Goal: Information Seeking & Learning: Learn about a topic

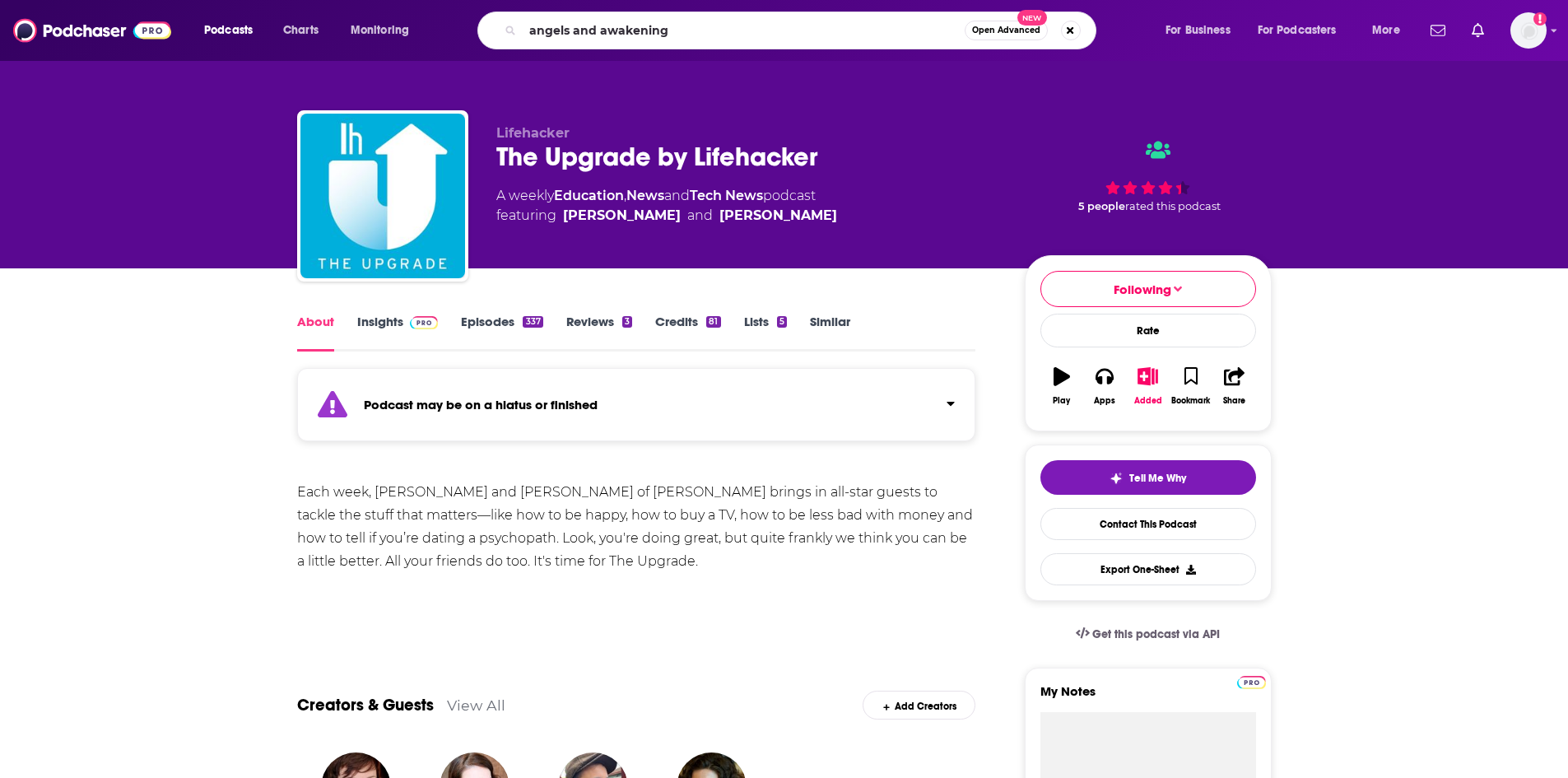
type input "angels and awakenings"
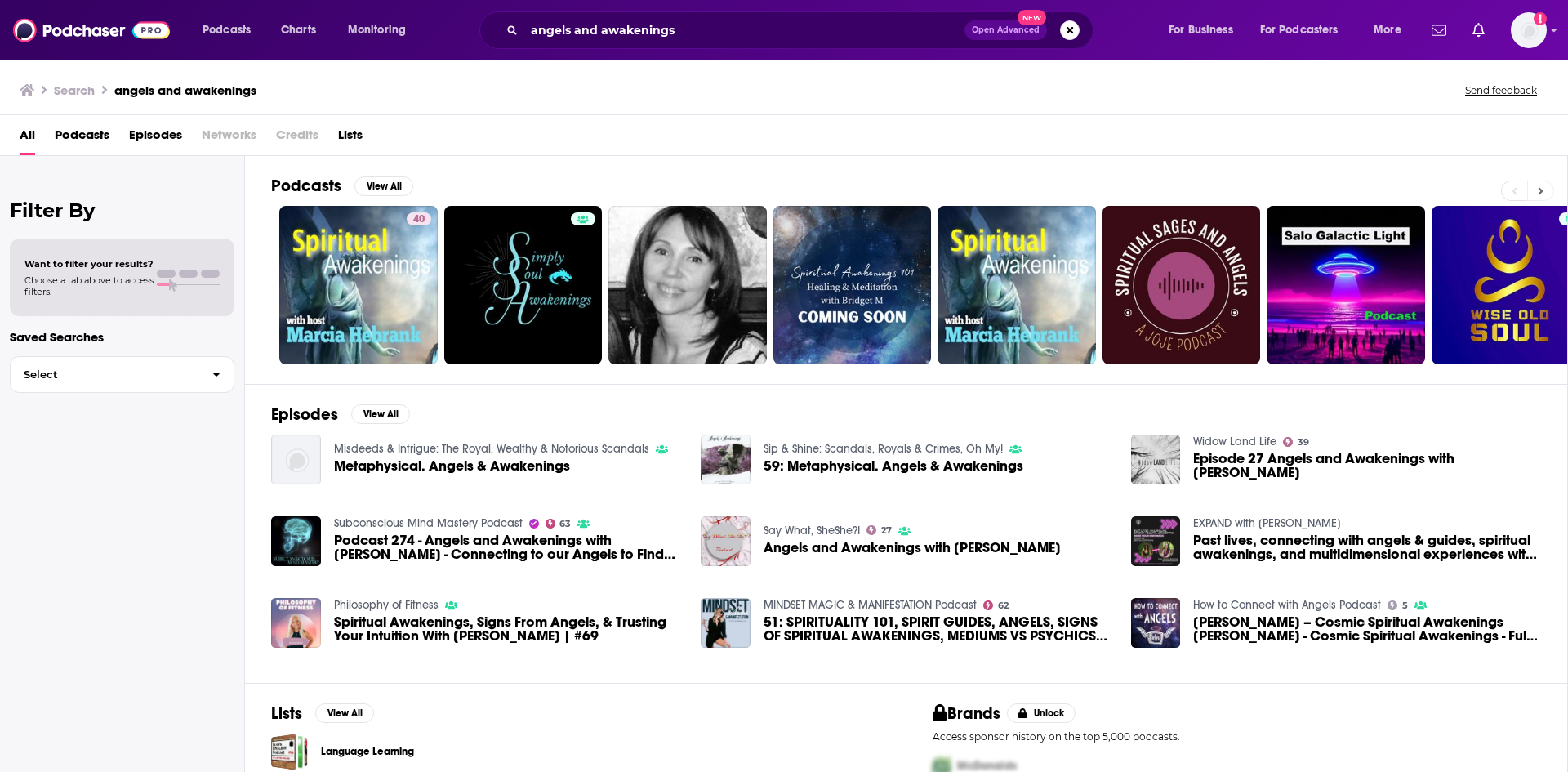
click at [1539, 190] on icon at bounding box center [1540, 191] width 5 height 12
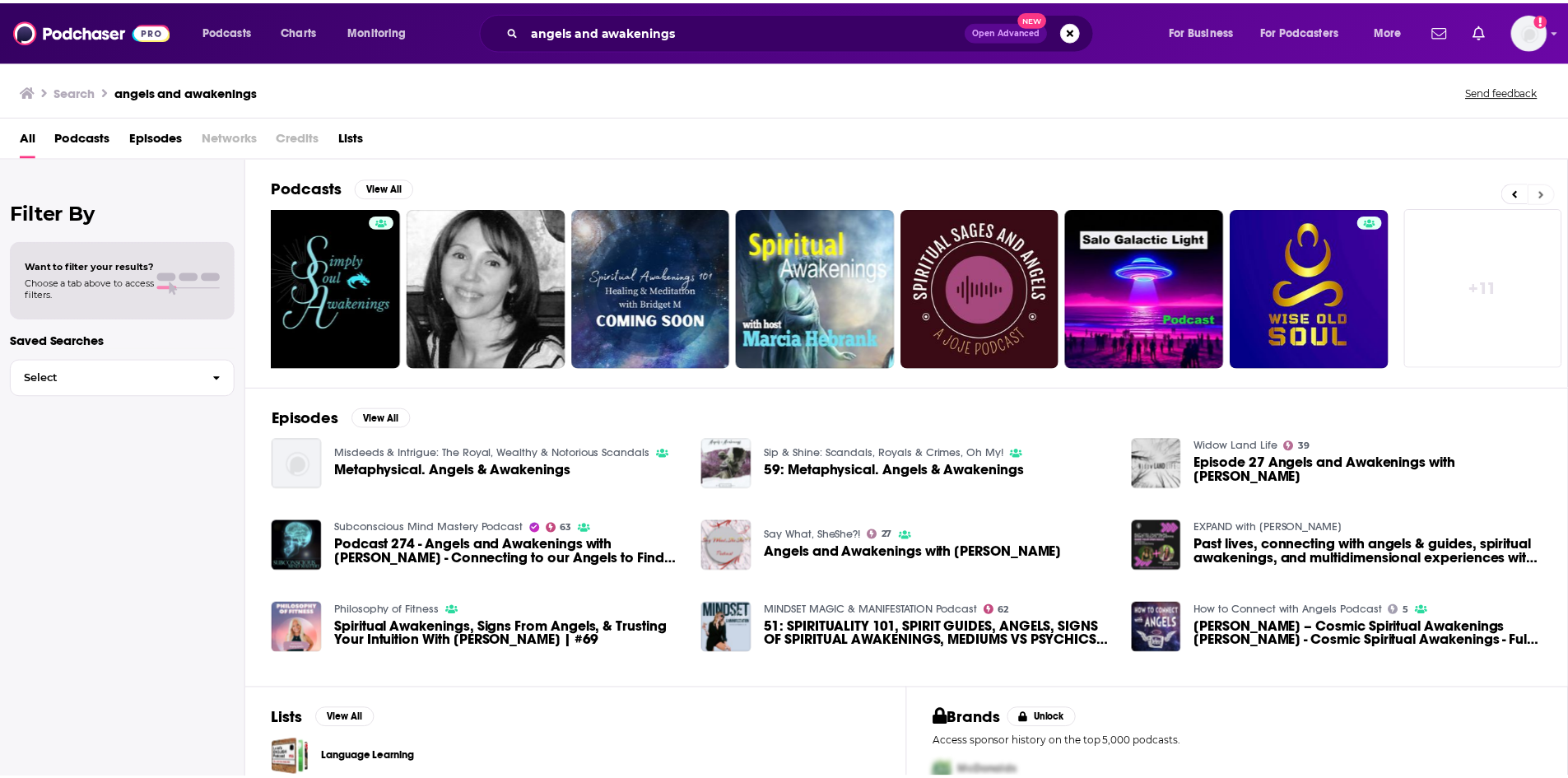
scroll to position [0, 205]
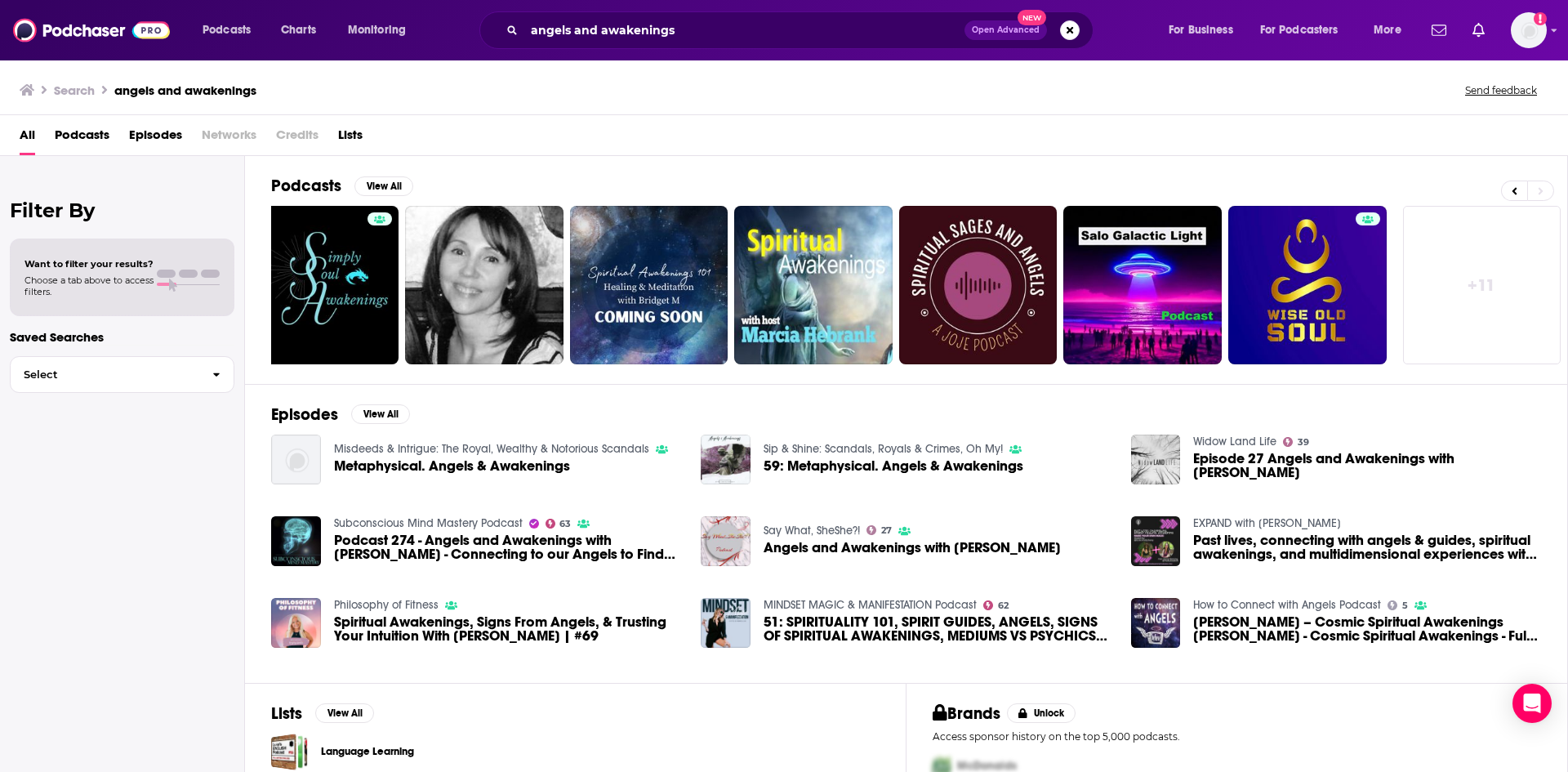
click at [474, 537] on span "Podcast 274 - Angels and Awakenings with [PERSON_NAME] - Connecting to our Ange…" at bounding box center [508, 546] width 348 height 28
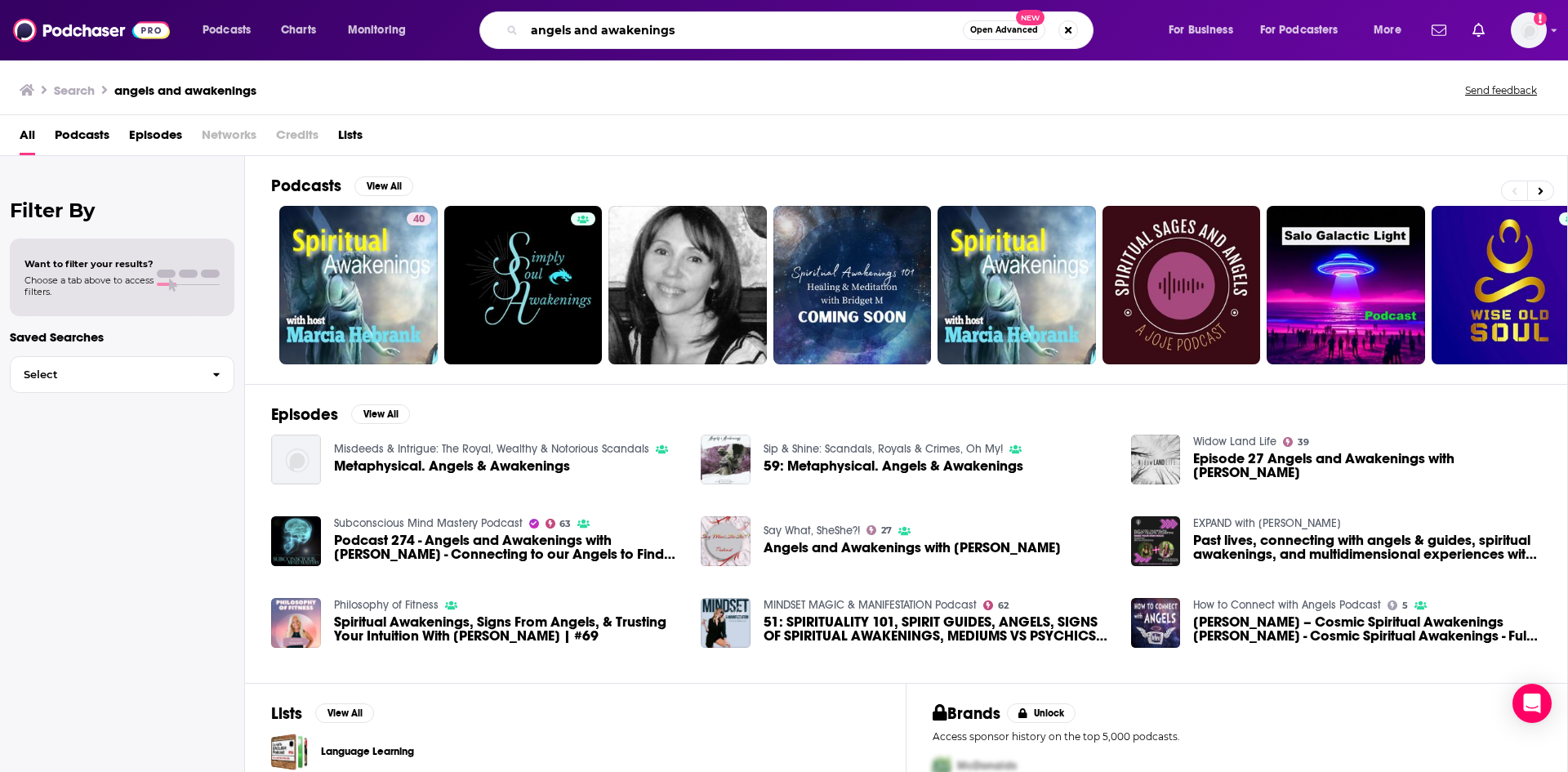
click at [712, 34] on input "angels and awakenings" at bounding box center [744, 29] width 439 height 26
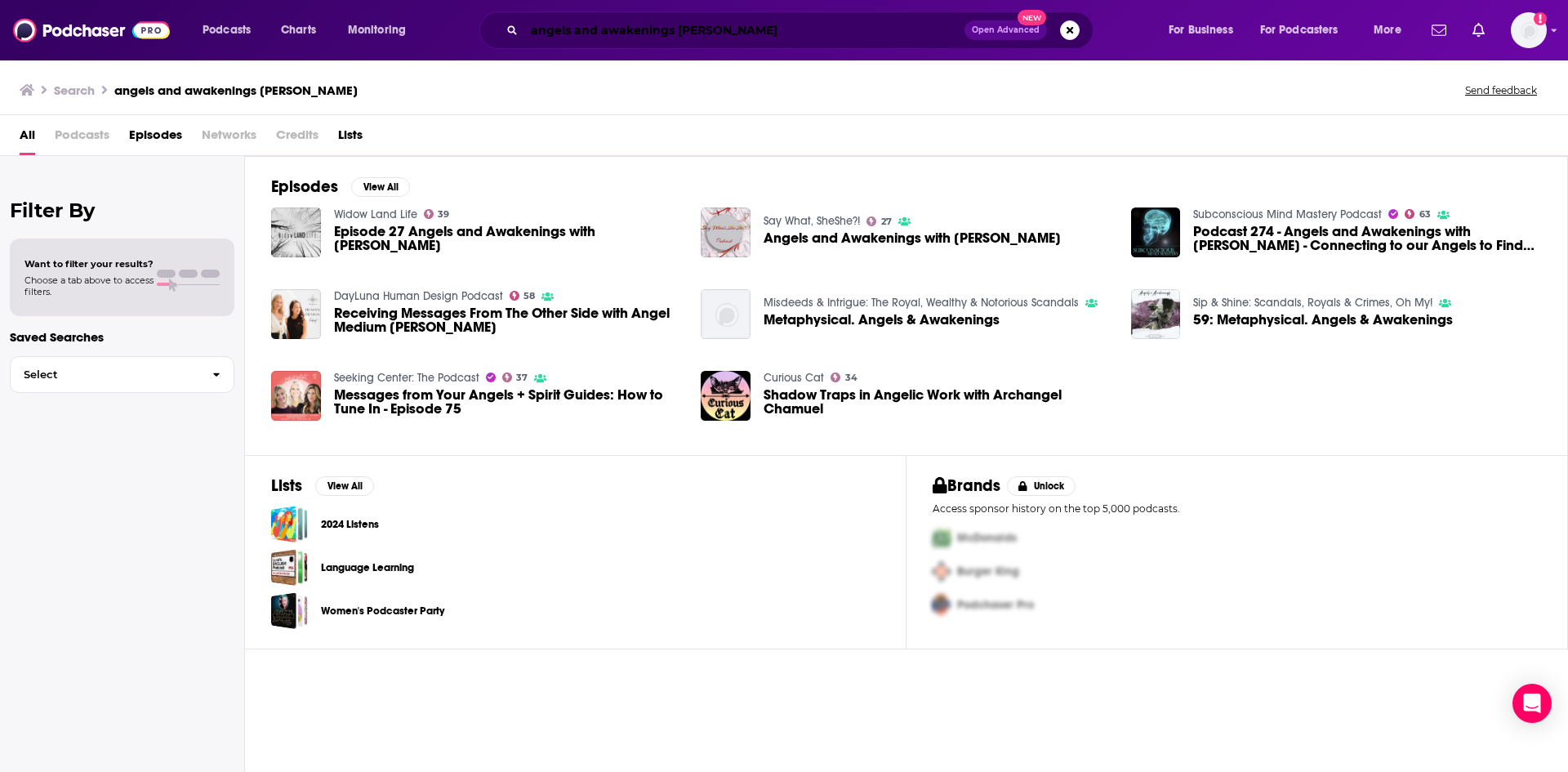
click at [773, 33] on input "angels and awakenings [PERSON_NAME]" at bounding box center [744, 29] width 441 height 26
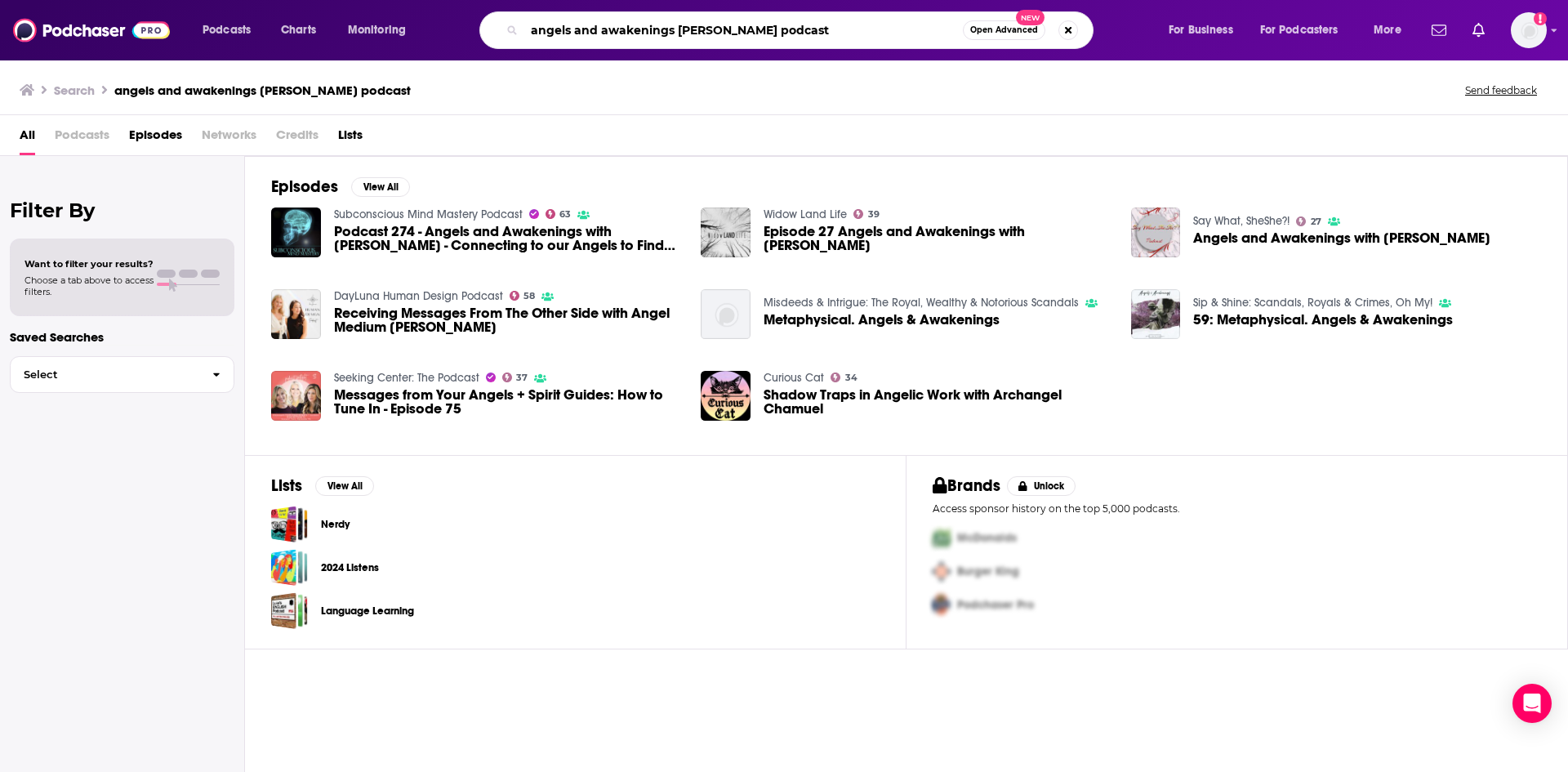
drag, startPoint x: 675, startPoint y: 29, endPoint x: 750, endPoint y: 32, distance: 75.1
click at [750, 32] on input "angels and awakenings [PERSON_NAME] podcast" at bounding box center [744, 29] width 439 height 26
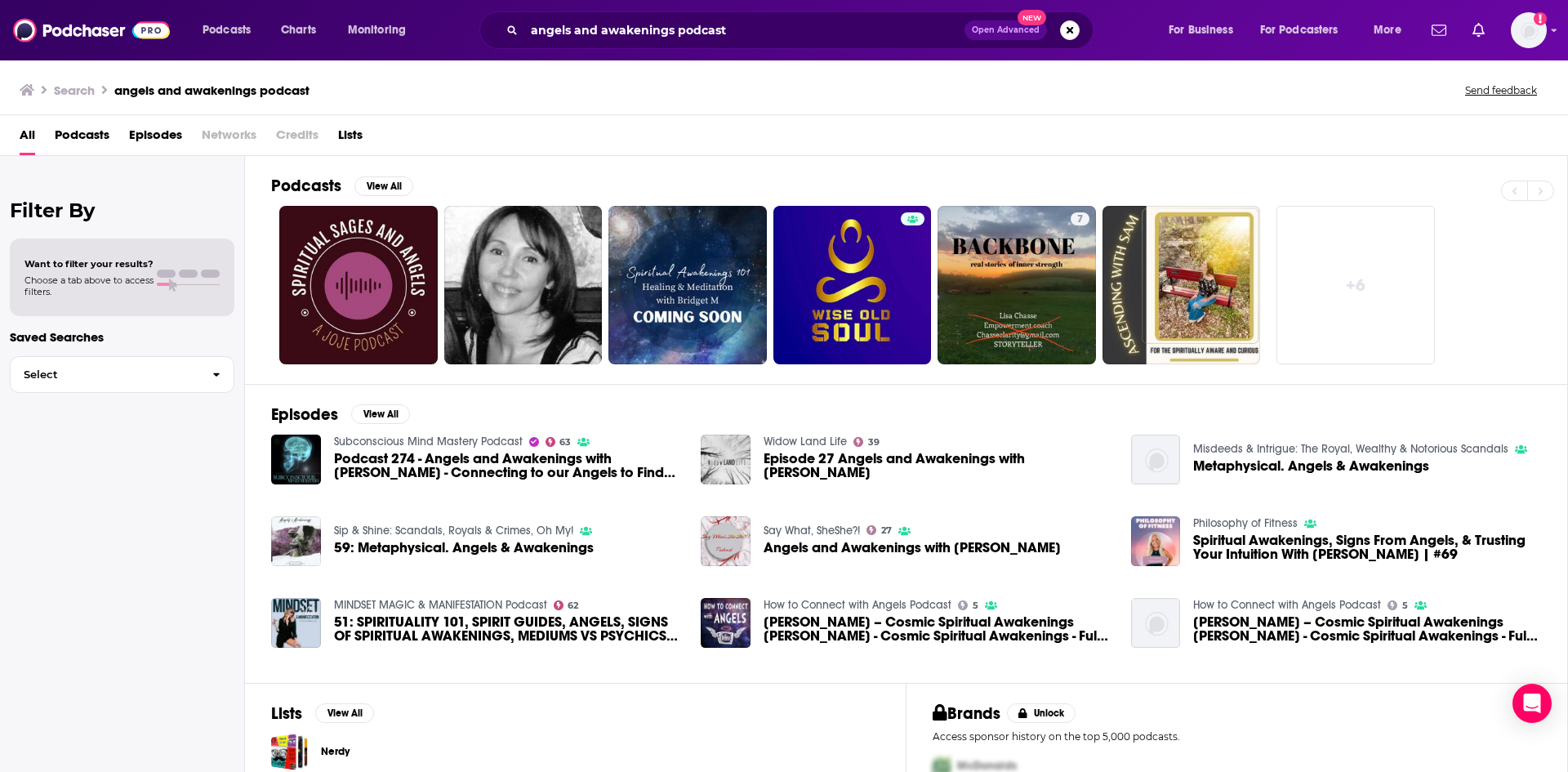
click at [86, 132] on span "Podcasts" at bounding box center [83, 139] width 55 height 34
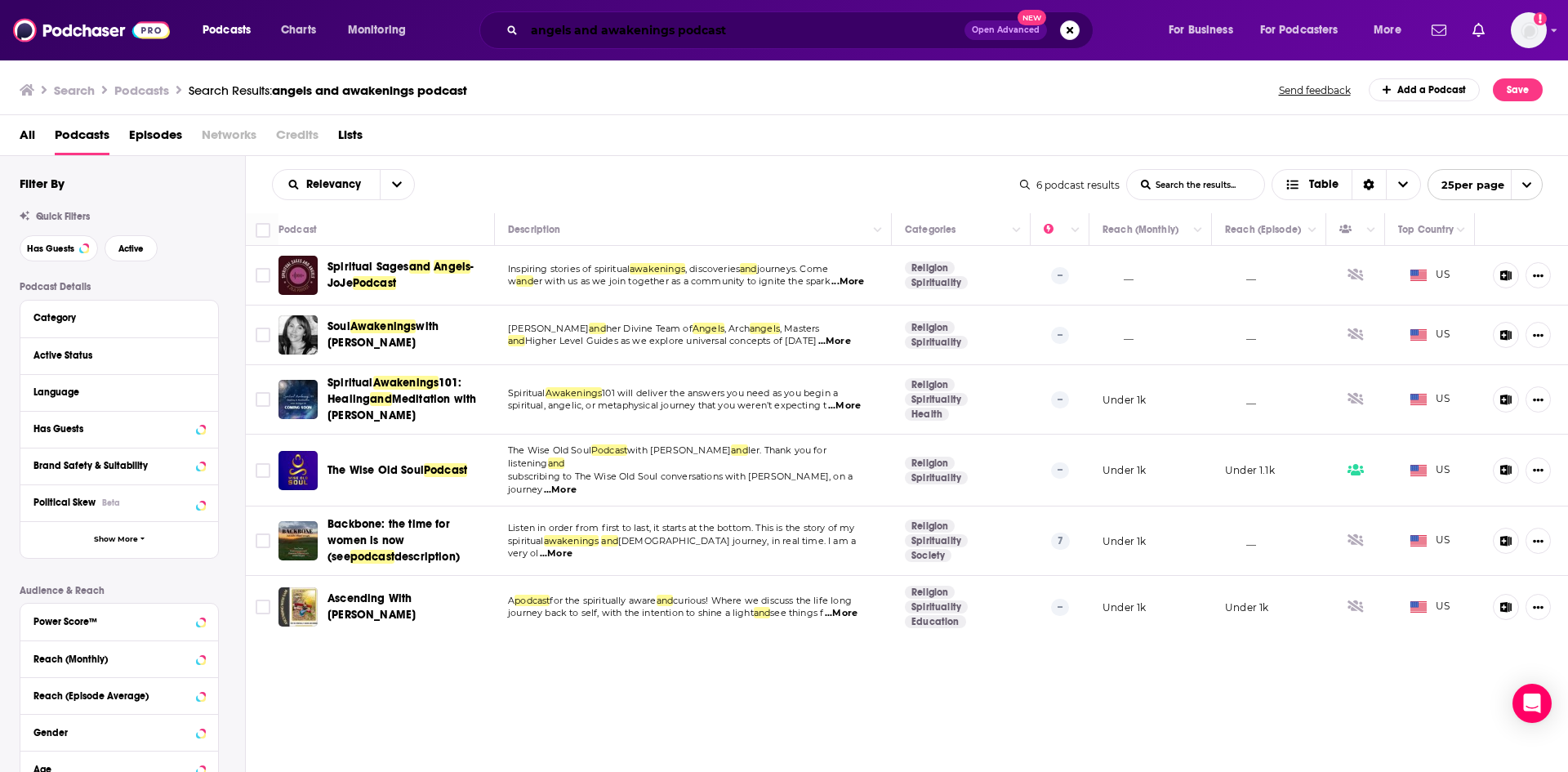
click at [674, 30] on input "angels and awakenings podcast" at bounding box center [744, 29] width 441 height 26
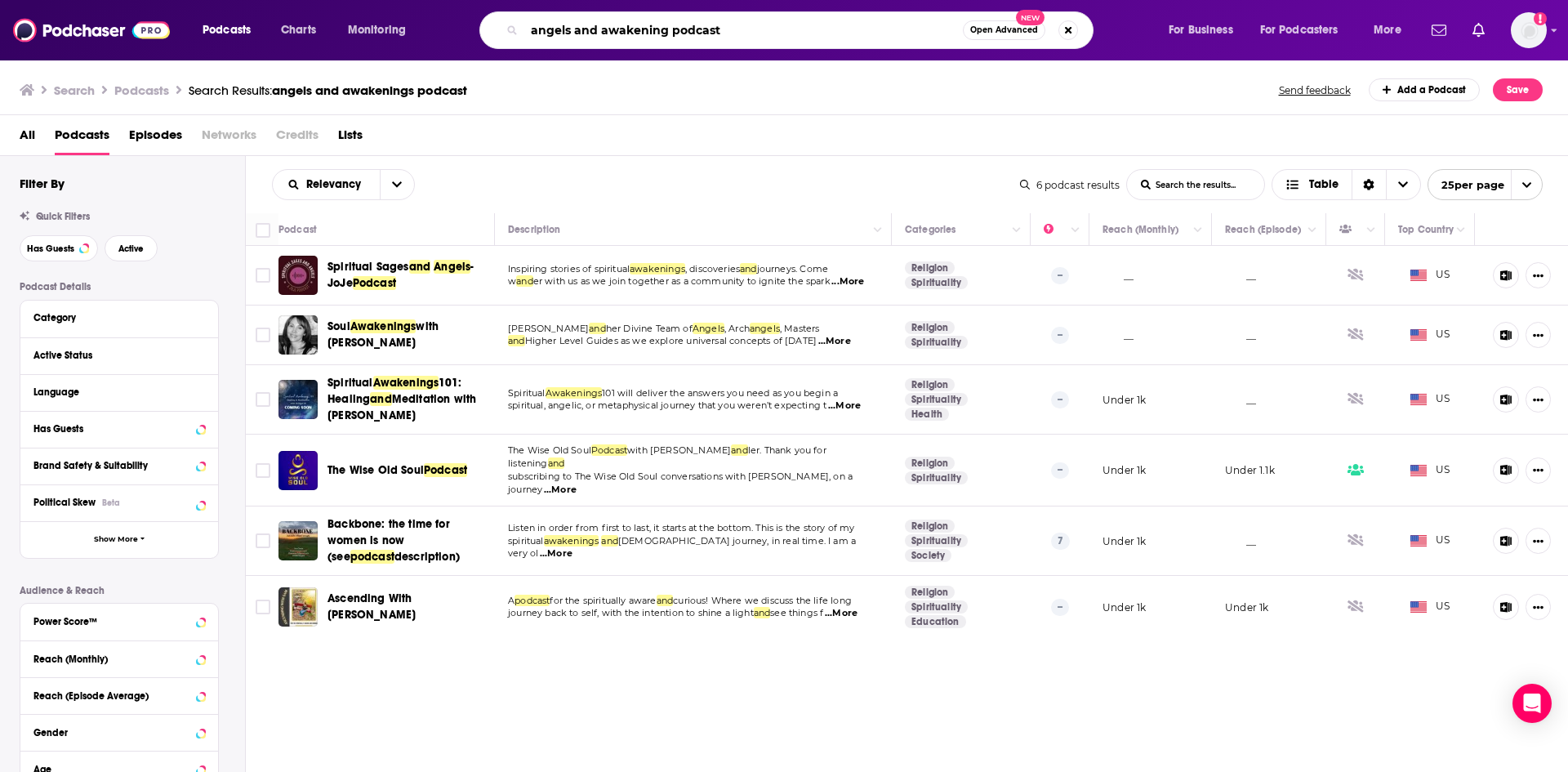
type input "angels and awakening podcast"
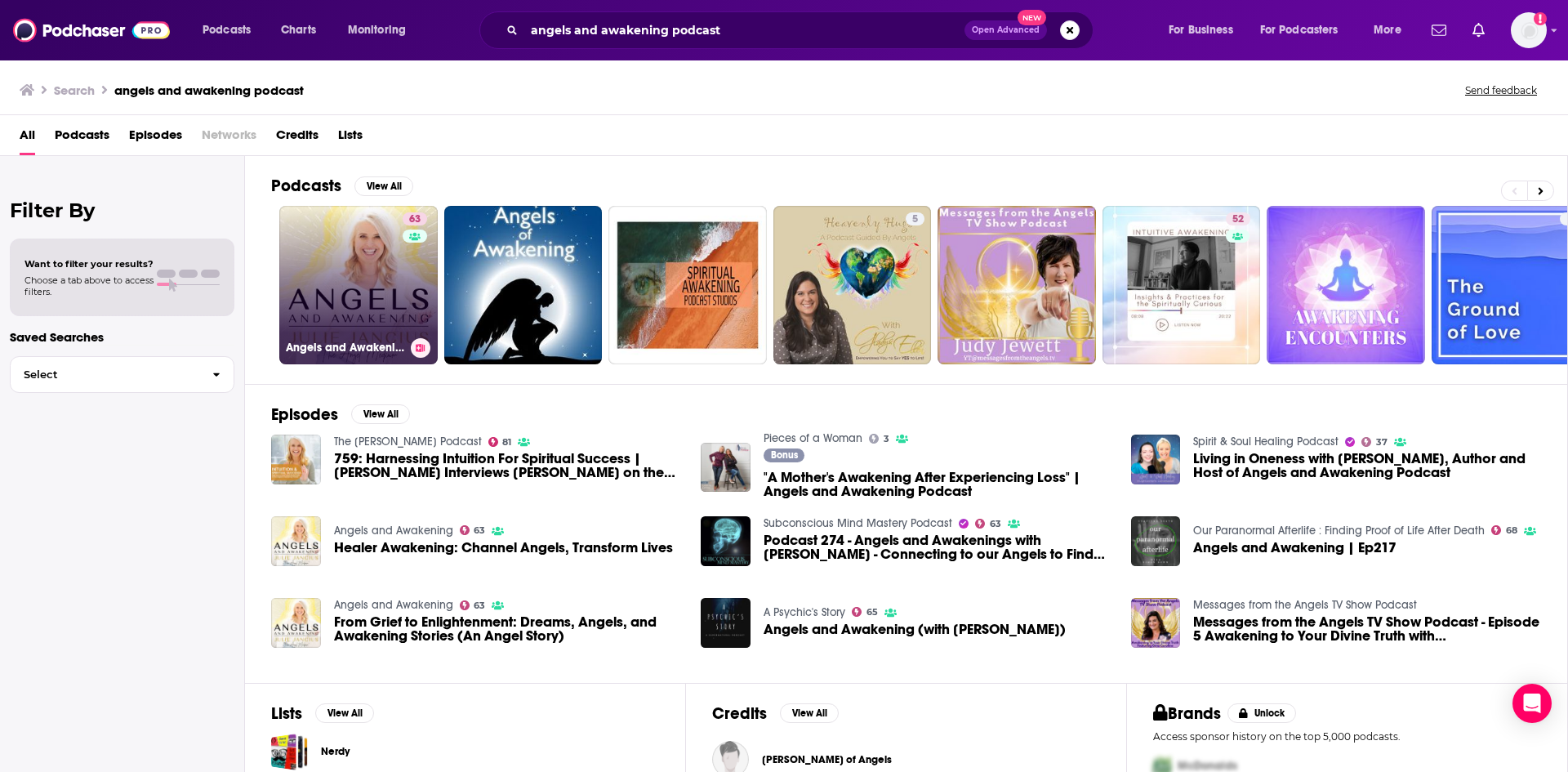
click at [330, 275] on link "63 Angels and Awakening" at bounding box center [358, 285] width 158 height 158
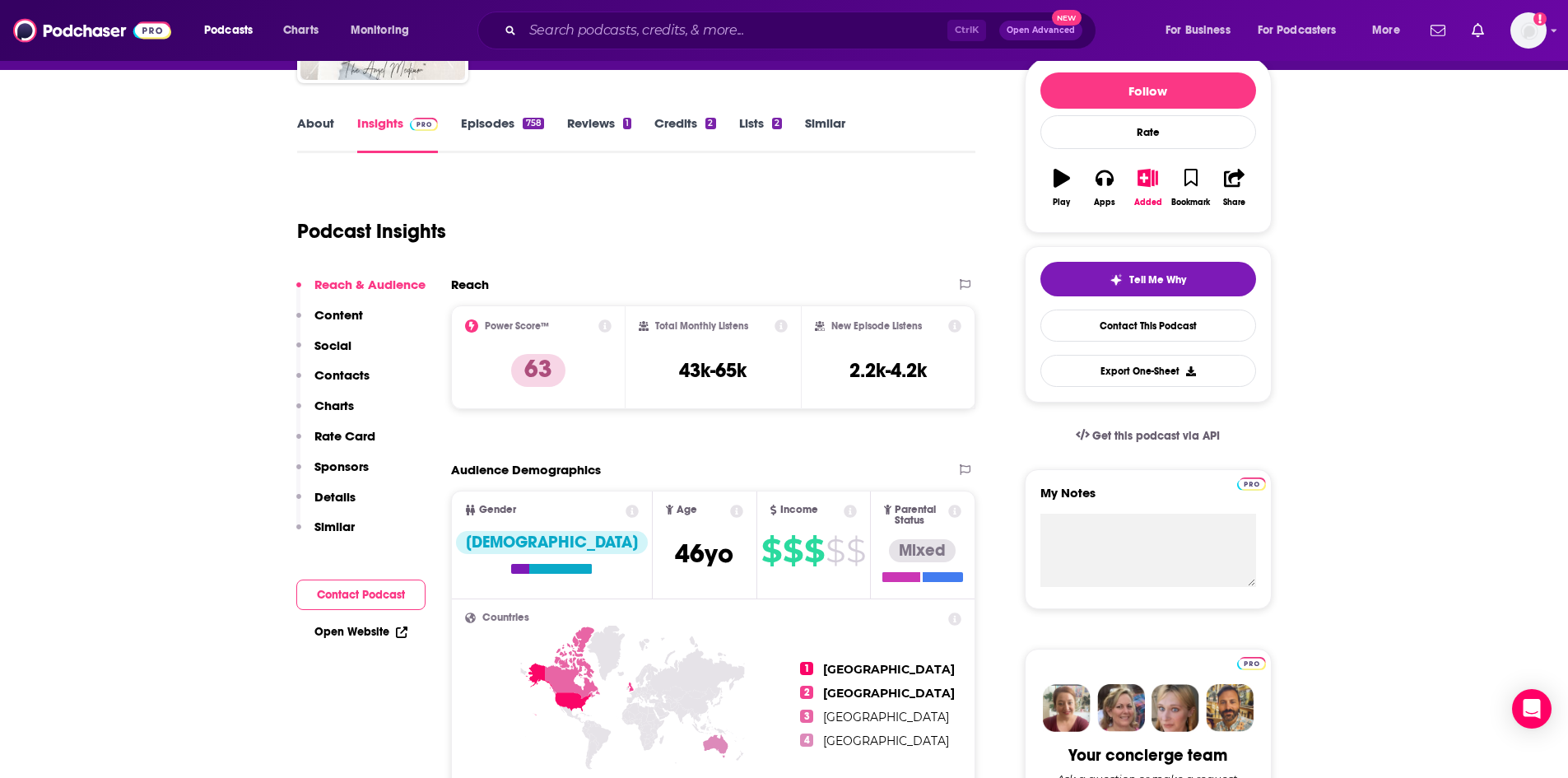
scroll to position [329, 0]
